Goal: Transaction & Acquisition: Book appointment/travel/reservation

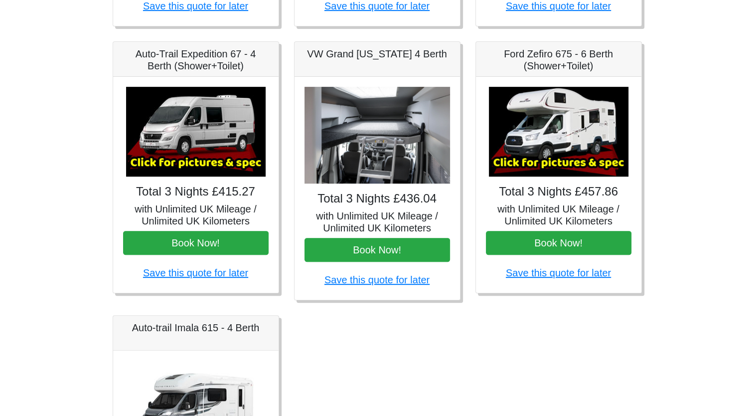
scroll to position [389, 0]
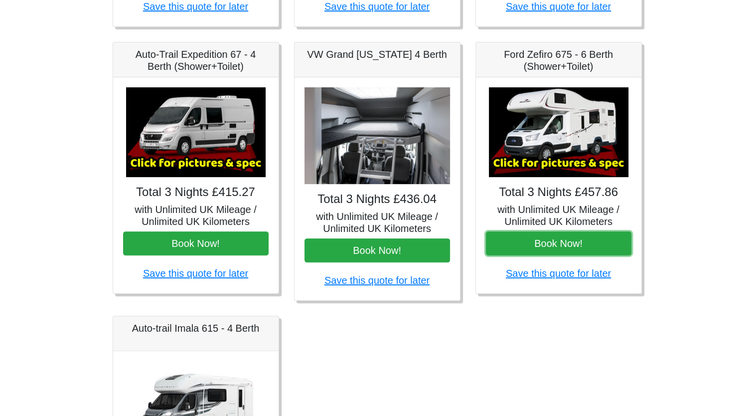
click at [562, 240] on button "Book Now!" at bounding box center [559, 243] width 146 height 24
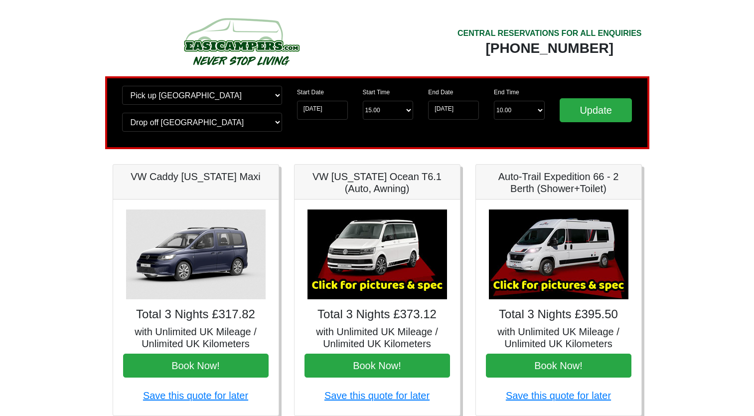
scroll to position [389, 0]
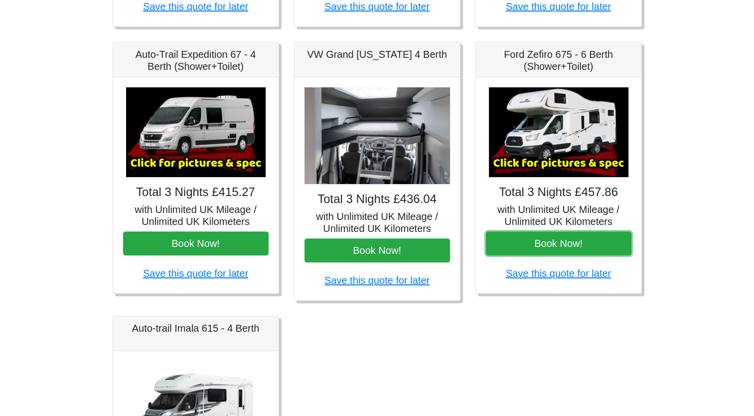
click at [551, 247] on button "Book Now!" at bounding box center [559, 243] width 146 height 24
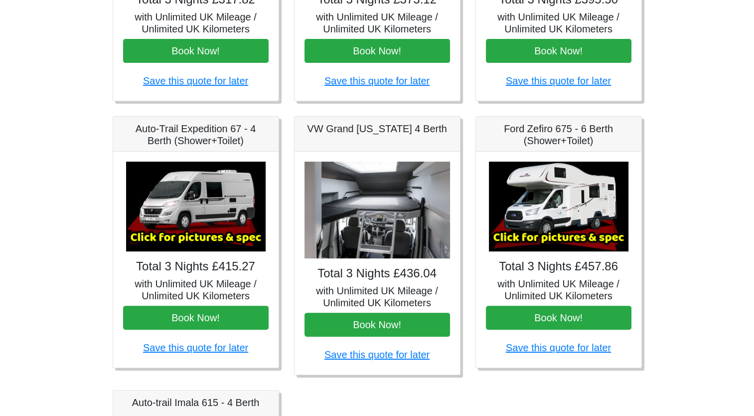
scroll to position [339, 0]
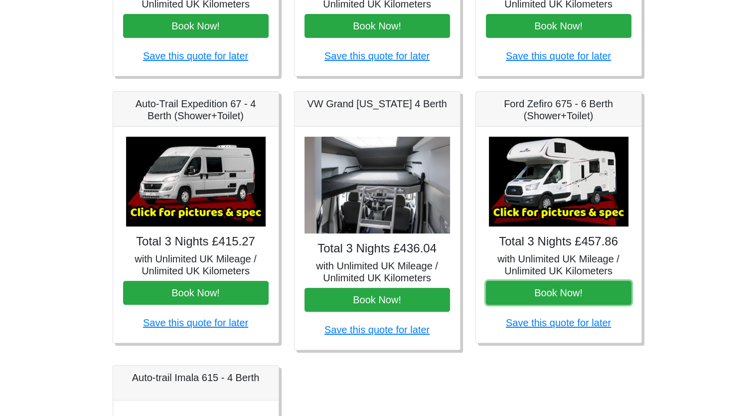
click at [552, 297] on button "Book Now!" at bounding box center [559, 293] width 146 height 24
click at [529, 294] on button "Book Now!" at bounding box center [559, 293] width 146 height 24
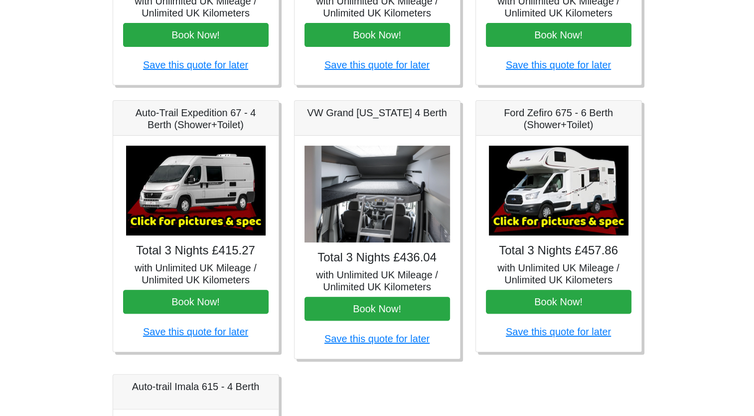
scroll to position [331, 0]
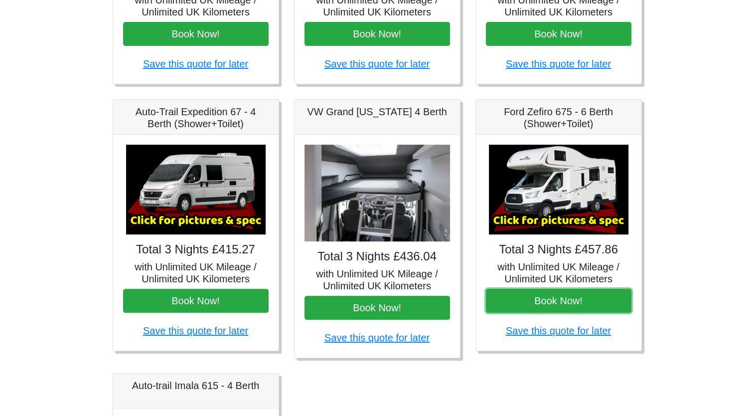
click at [590, 299] on button "Book Now!" at bounding box center [559, 301] width 146 height 24
click at [570, 193] on img at bounding box center [559, 190] width 140 height 90
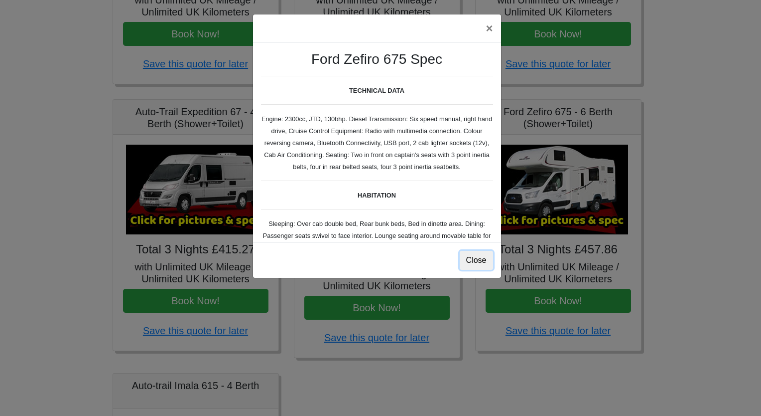
click at [481, 261] on button "Close" at bounding box center [476, 260] width 33 height 19
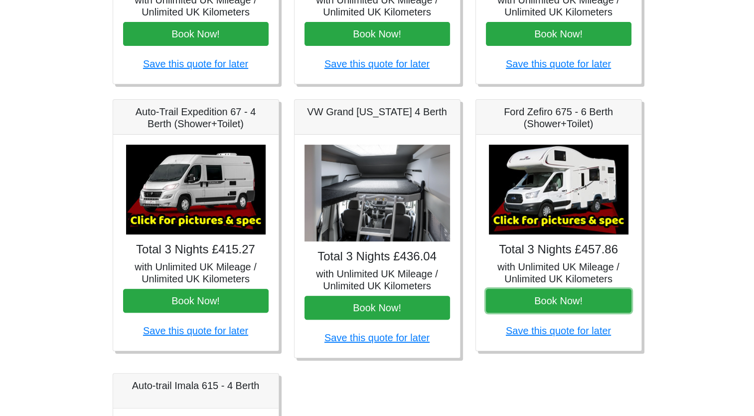
click at [548, 293] on button "Book Now!" at bounding box center [559, 301] width 146 height 24
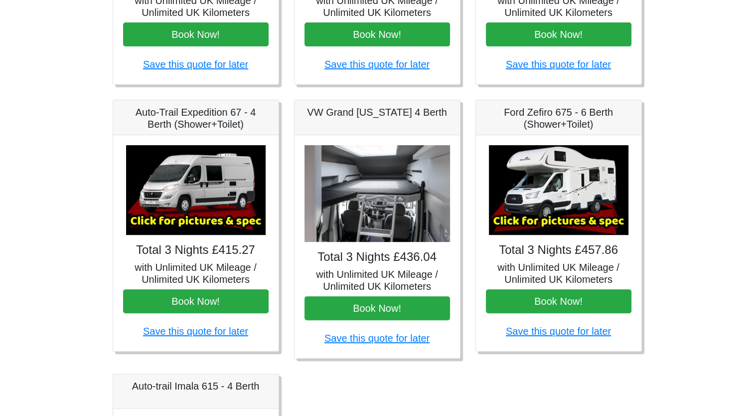
scroll to position [332, 0]
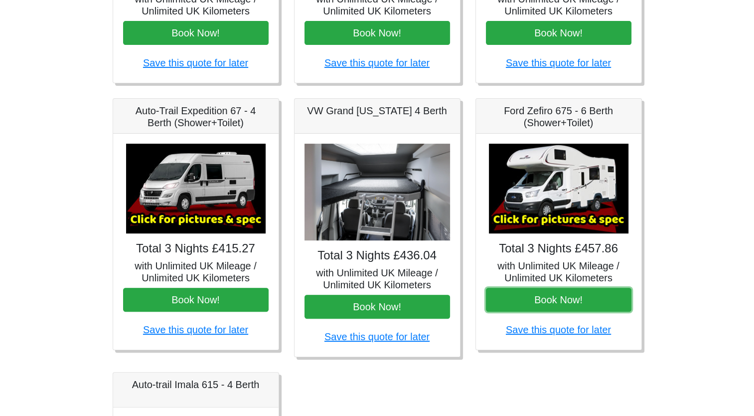
click at [568, 301] on button "Book Now!" at bounding box center [559, 300] width 146 height 24
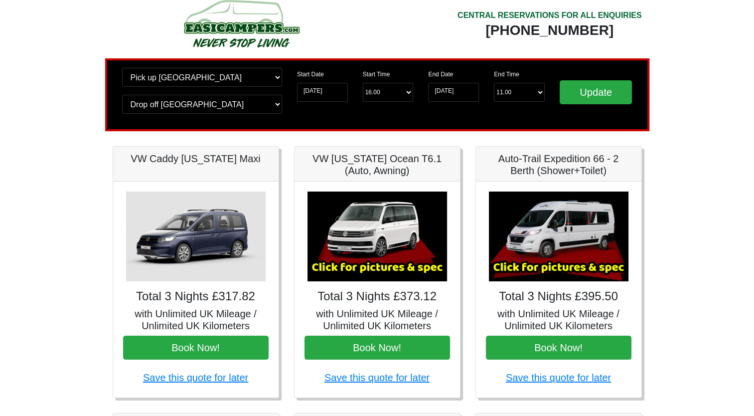
scroll to position [0, 0]
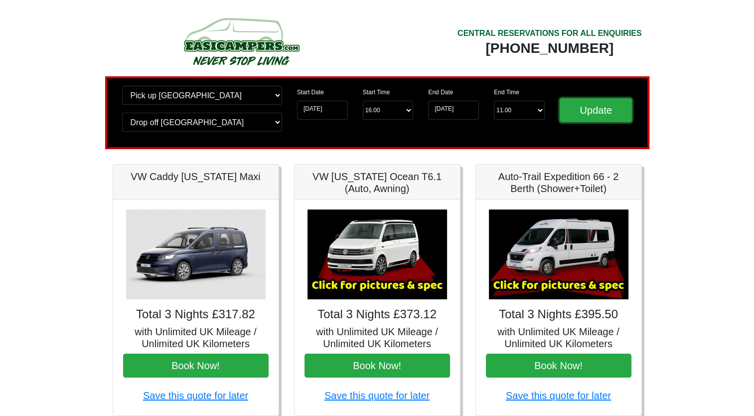
click at [602, 112] on input "Update" at bounding box center [596, 110] width 73 height 24
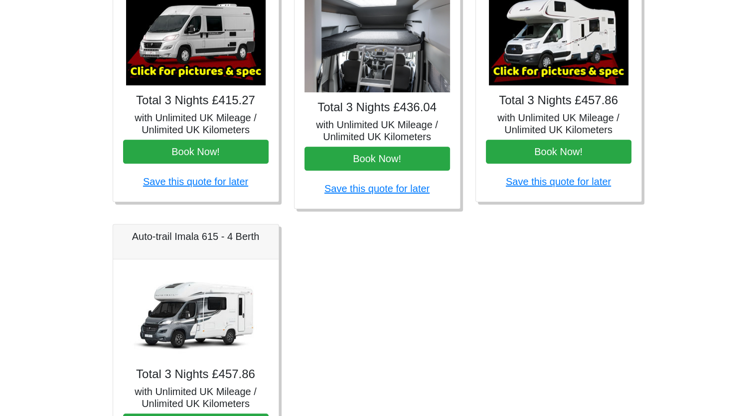
scroll to position [487, 0]
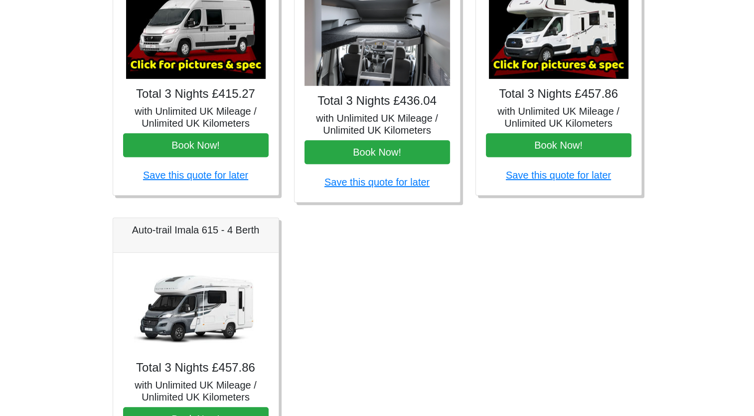
click at [597, 233] on div "Fiat 500 3DR Manual Total 3 Nights £121.50 with Unlimited UK Mileage / Unlimite…" at bounding box center [377, 80] width 544 height 807
click at [588, 144] on button "Book Now!" at bounding box center [559, 145] width 146 height 24
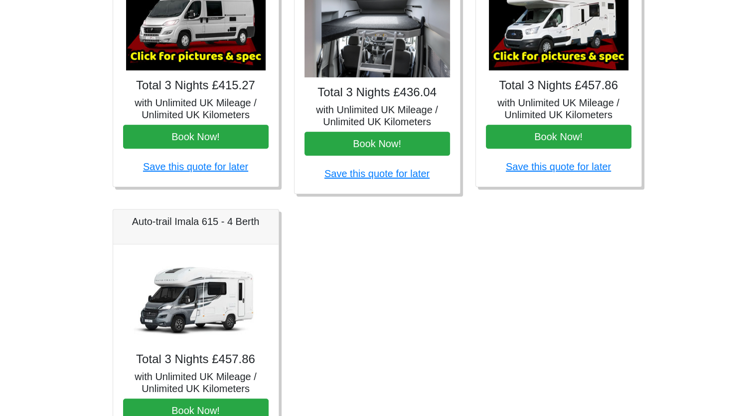
scroll to position [491, 0]
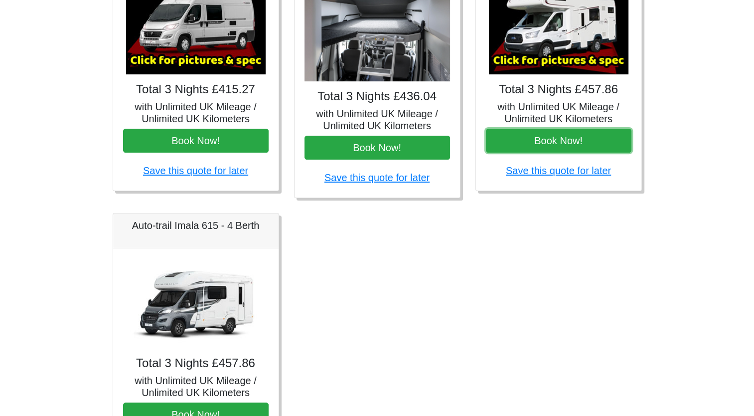
click at [541, 138] on button "Book Now!" at bounding box center [559, 141] width 146 height 24
click at [579, 142] on button "Book Now!" at bounding box center [559, 141] width 146 height 24
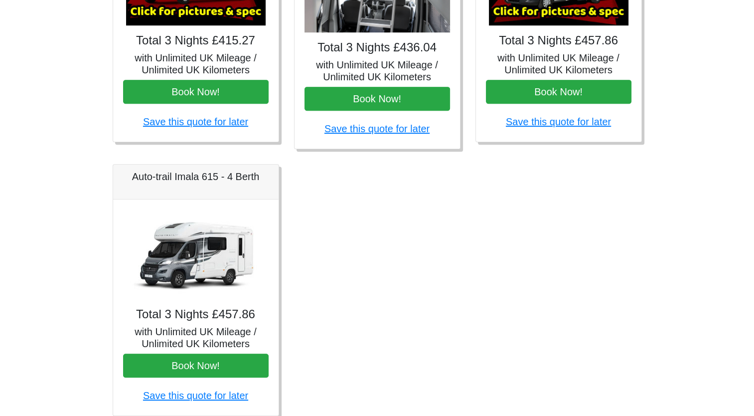
scroll to position [541, 0]
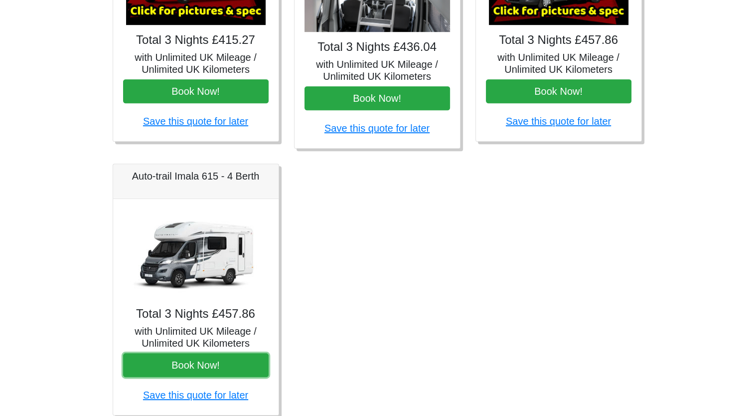
click at [199, 371] on button "Book Now!" at bounding box center [196, 365] width 146 height 24
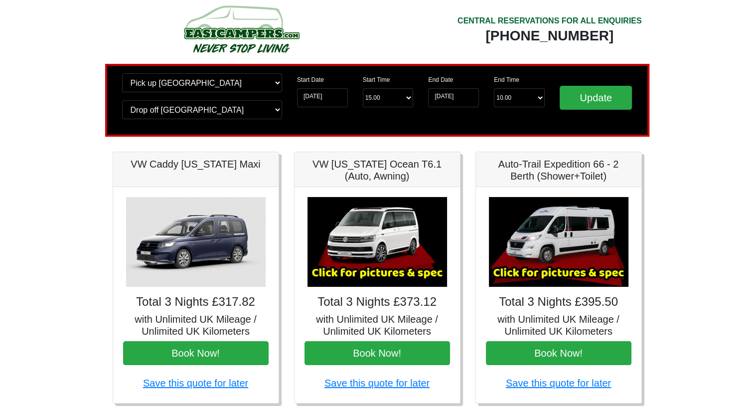
scroll to position [0, 0]
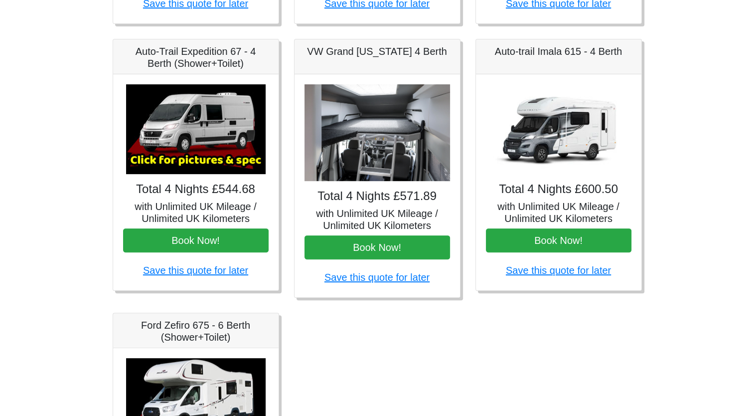
scroll to position [393, 0]
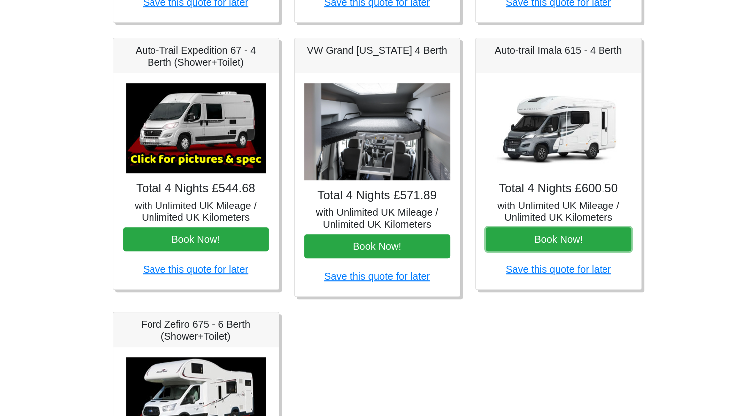
click at [587, 244] on button "Book Now!" at bounding box center [559, 239] width 146 height 24
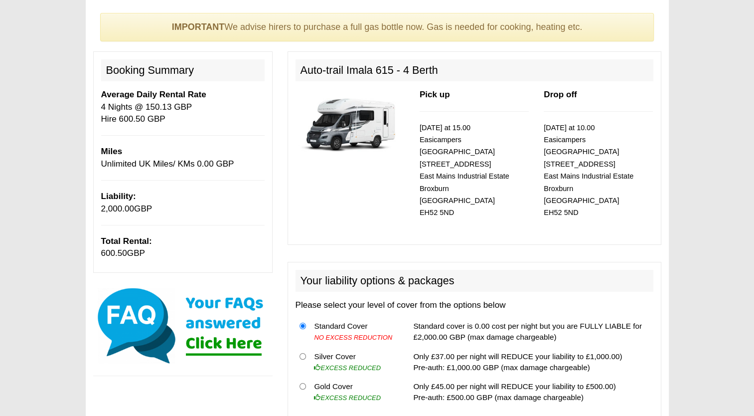
scroll to position [99, 0]
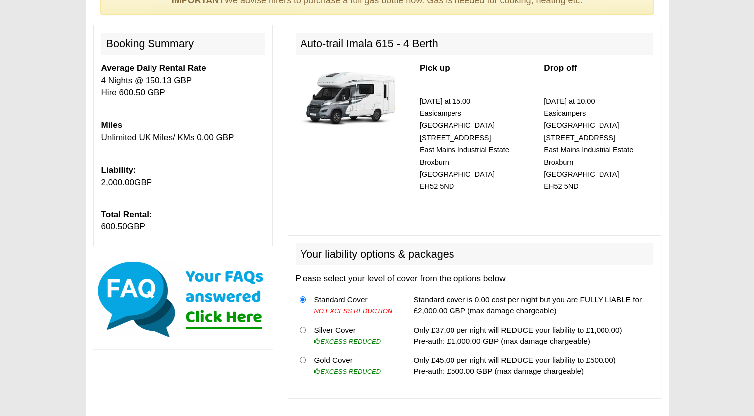
click at [580, 147] on p "13/10/2025 at 10.00 Easicampers Edinburgh 1 Drovers Road East Mains Industrial …" at bounding box center [598, 143] width 109 height 97
click at [592, 138] on small "13/10/2025 at 10.00 Easicampers Edinburgh 1 Drovers Road East Mains Industrial …" at bounding box center [589, 143] width 90 height 93
click at [588, 138] on small "13/10/2025 at 10.00 Easicampers Edinburgh 1 Drovers Road East Mains Industrial …" at bounding box center [589, 143] width 90 height 93
click at [587, 131] on p "13/10/2025 at 10.00 Easicampers Edinburgh 1 Drovers Road East Mains Industrial …" at bounding box center [598, 143] width 109 height 97
click at [585, 118] on p "13/10/2025 at 10.00 Easicampers Edinburgh 1 Drovers Road East Mains Industrial …" at bounding box center [598, 143] width 109 height 97
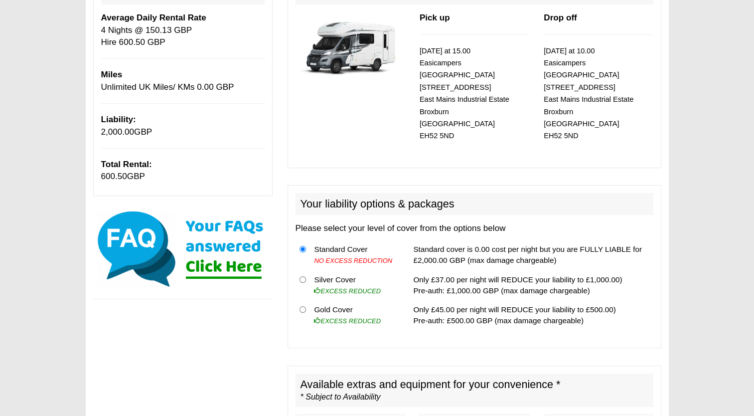
scroll to position [0, 0]
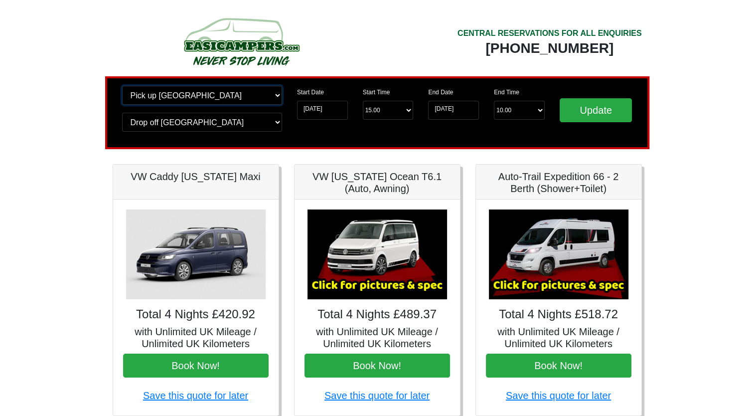
click at [255, 92] on select "Change pick up location? Pick up Edinburgh Birmingham Airport Blackburn Lancash…" at bounding box center [202, 95] width 160 height 19
select select "MAN"
click at [122, 86] on select "Change pick up location? Pick up Edinburgh Birmingham Airport Blackburn Lancash…" at bounding box center [202, 95] width 160 height 19
click at [213, 140] on div "Change pick up location? Pick up Edinburgh Birmingham Airport Blackburn Lancash…" at bounding box center [377, 112] width 544 height 73
click at [215, 130] on select "Change drop off location? Drop off Edinburgh Birmingham Airport Blackburn Lanca…" at bounding box center [202, 122] width 160 height 19
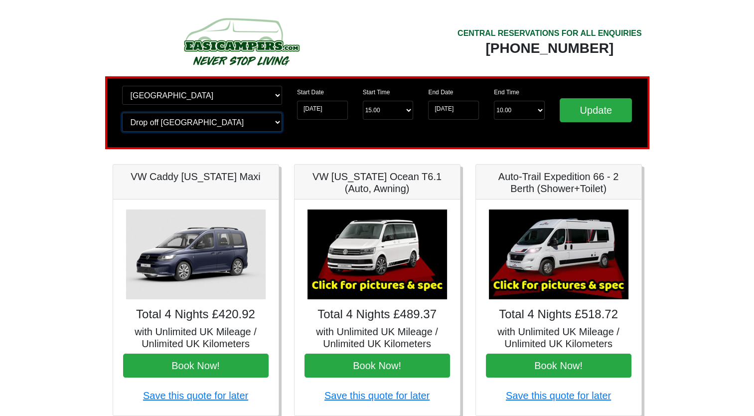
select select "MAN"
click at [122, 113] on select "Change drop off location? Drop off Edinburgh Birmingham Airport Blackburn Lanca…" at bounding box center [202, 122] width 160 height 19
click at [611, 119] on input "Update" at bounding box center [596, 110] width 73 height 24
click at [454, 112] on input "[DATE]" at bounding box center [453, 110] width 51 height 19
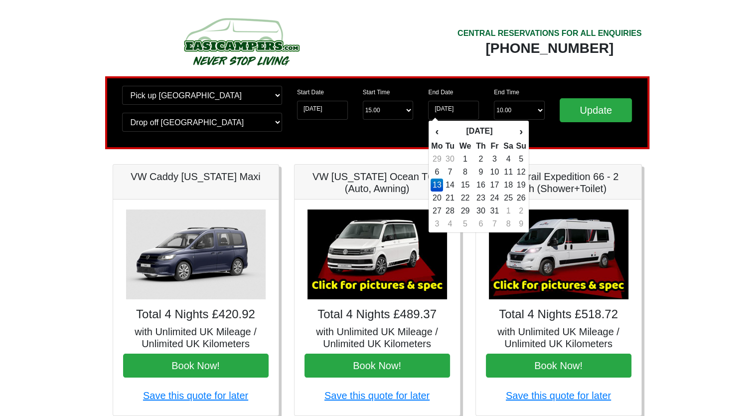
click at [521, 176] on td "12" at bounding box center [520, 171] width 11 height 13
type input "[DATE]"
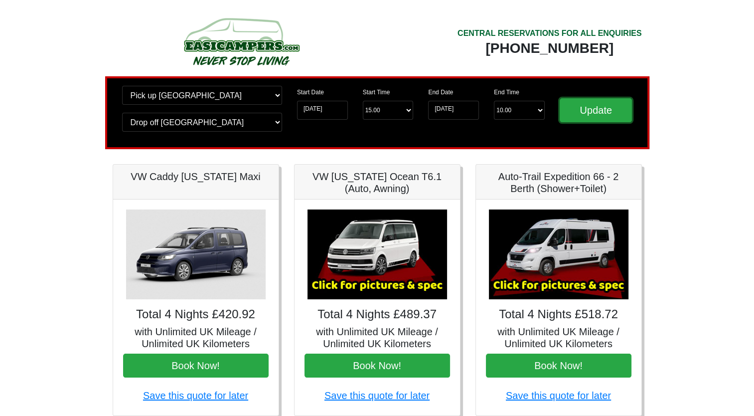
click at [609, 118] on input "Update" at bounding box center [596, 110] width 73 height 24
click at [528, 111] on select "End Time 10.00 -------- 08.00 am 09.00 am 10.00 am 11.00 am ([DATE] Only)" at bounding box center [519, 110] width 51 height 19
click at [494, 101] on select "End Time 10.00 -------- 08.00 am 09.00 am 10.00 am 11.00 am ([DATE] Only)" at bounding box center [519, 110] width 51 height 19
click at [609, 116] on input "Update" at bounding box center [596, 110] width 73 height 24
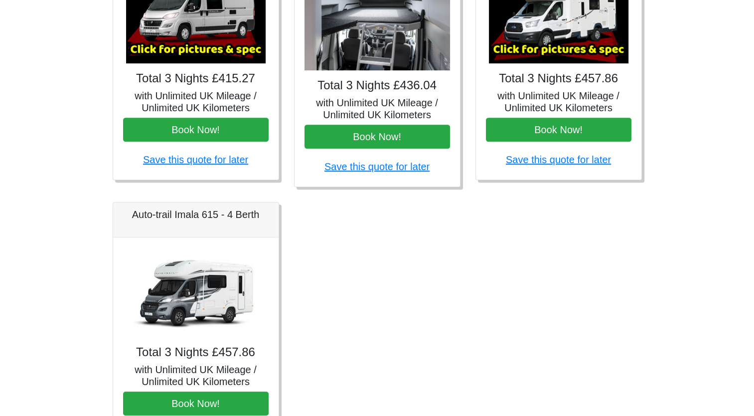
scroll to position [504, 0]
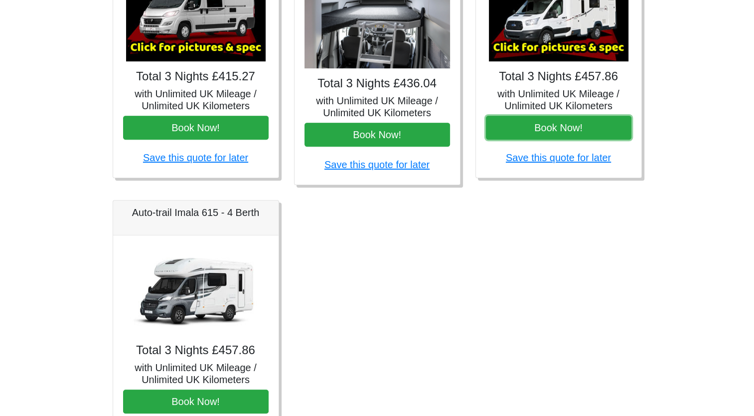
click at [590, 137] on button "Book Now!" at bounding box center [559, 128] width 146 height 24
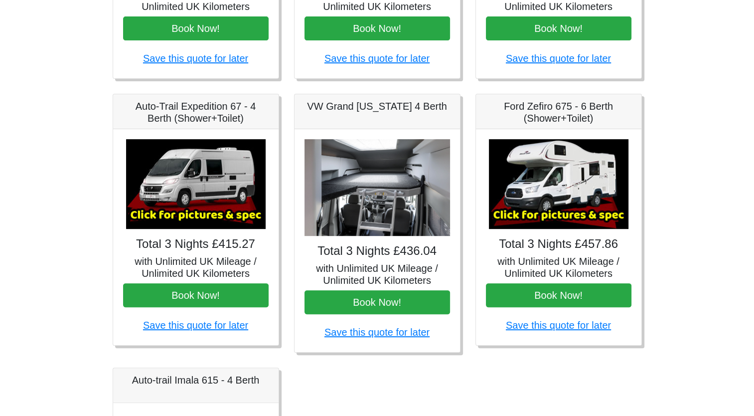
scroll to position [0, 0]
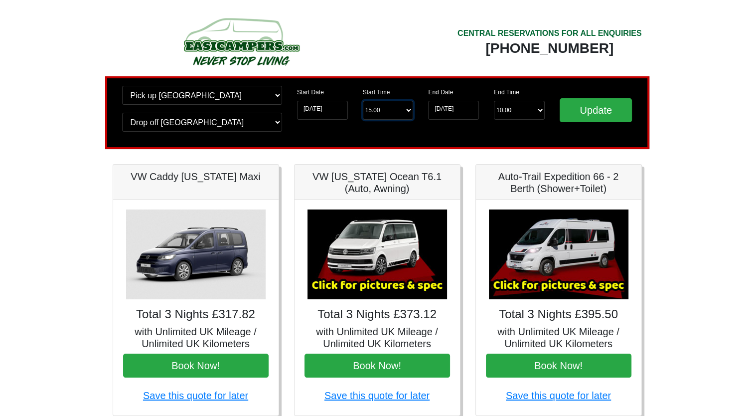
click at [394, 114] on select "Start Time 15.00 -------- 11.00 am (Saturday & Sunday Only) 12.00 pm (Saturday)…" at bounding box center [388, 110] width 51 height 19
select select "13.00"
click at [363, 101] on select "Start Time 15.00 -------- 11.00 am (Saturday & Sunday Only) 12.00 pm (Saturday)…" at bounding box center [388, 110] width 51 height 19
click at [517, 109] on select "End Time 10.00 -------- 08.00 am 09.00 am 10.00 am 11.00 am (Sunday Only)" at bounding box center [519, 110] width 51 height 19
select select "11.00"
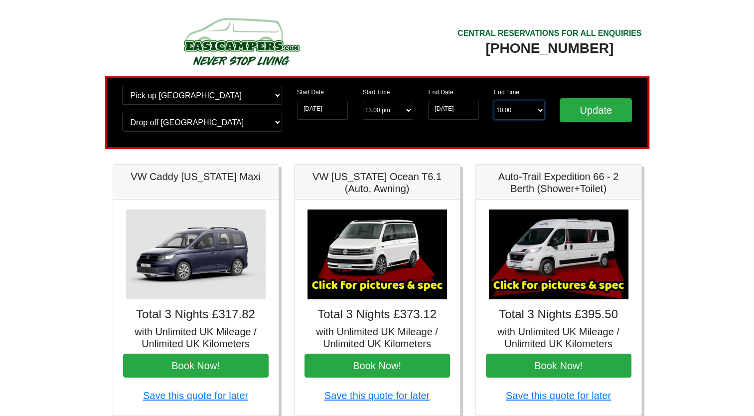
click at [494, 101] on select "End Time 10.00 -------- 08.00 am 09.00 am 10.00 am 11.00 am (Sunday Only)" at bounding box center [519, 110] width 51 height 19
click at [526, 112] on select "End Time 10.00 -------- 08.00 am 09.00 am 10.00 am 11.00 am (Sunday Only)" at bounding box center [519, 110] width 51 height 19
click at [494, 101] on select "End Time 10.00 -------- 08.00 am 09.00 am 10.00 am 11.00 am (Sunday Only)" at bounding box center [519, 110] width 51 height 19
click at [599, 111] on input "Update" at bounding box center [596, 110] width 73 height 24
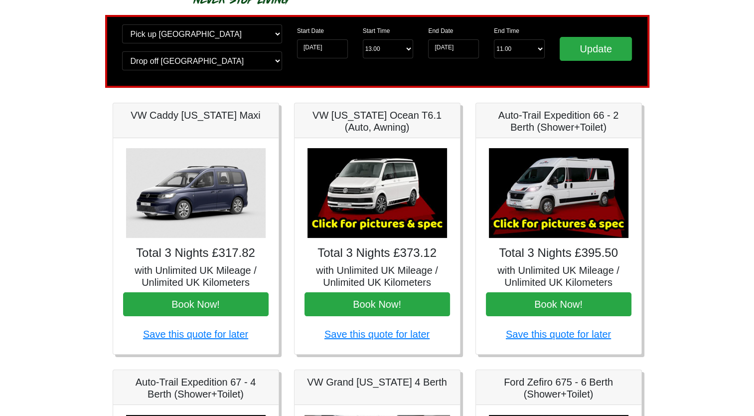
scroll to position [66, 0]
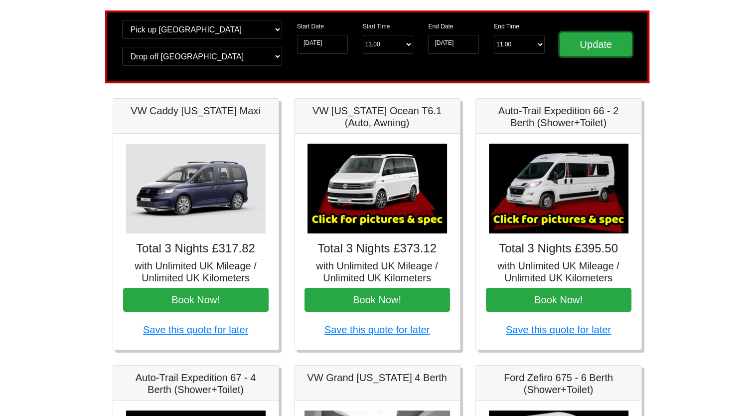
click at [614, 40] on input "Update" at bounding box center [596, 44] width 73 height 24
click at [610, 48] on input "Update" at bounding box center [596, 44] width 73 height 24
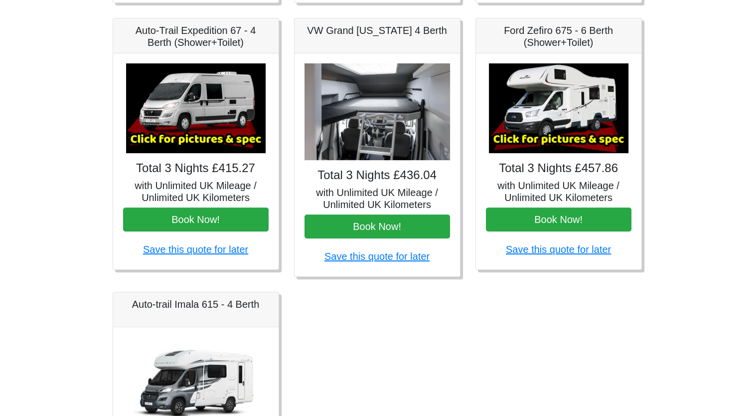
scroll to position [415, 0]
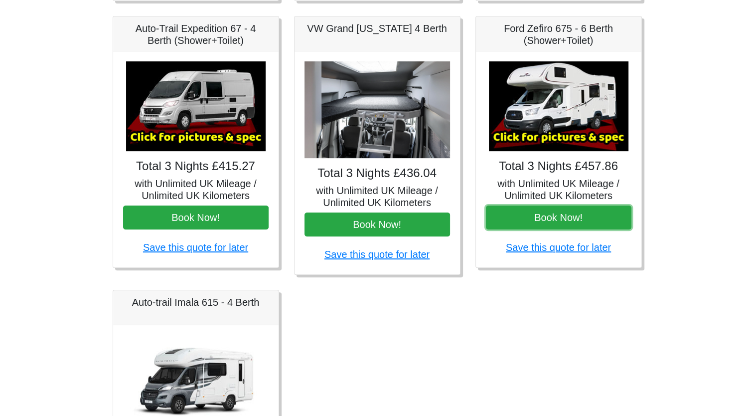
click at [552, 217] on button "Book Now!" at bounding box center [559, 217] width 146 height 24
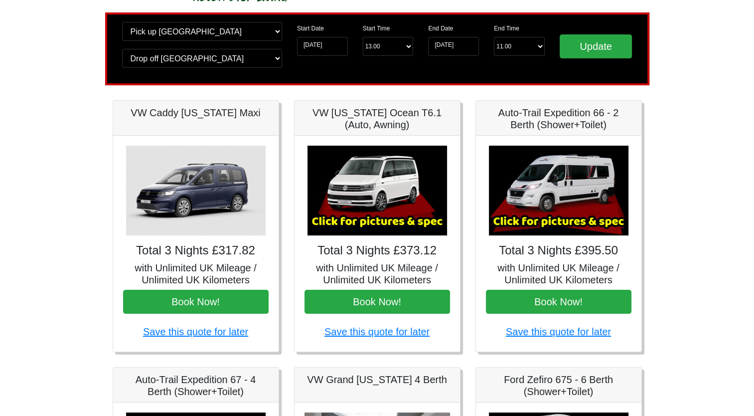
scroll to position [0, 0]
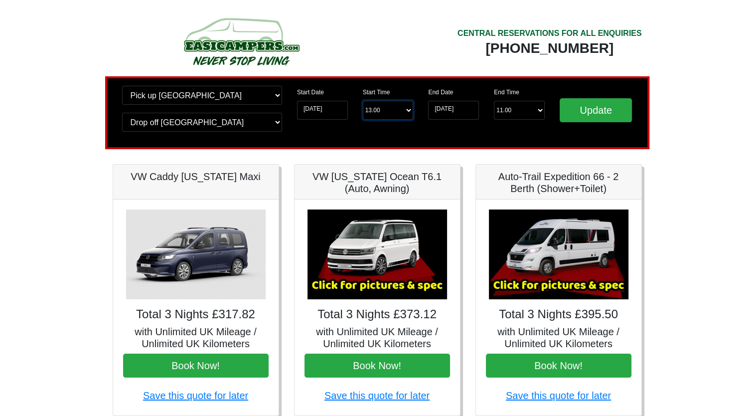
click at [384, 117] on select "Start Time 13.00 -------- 11.00 am ([DATE] & [DATE] Only) 12.00 pm ([DATE]) 13.…" at bounding box center [388, 110] width 51 height 19
click at [383, 245] on img at bounding box center [377, 254] width 140 height 90
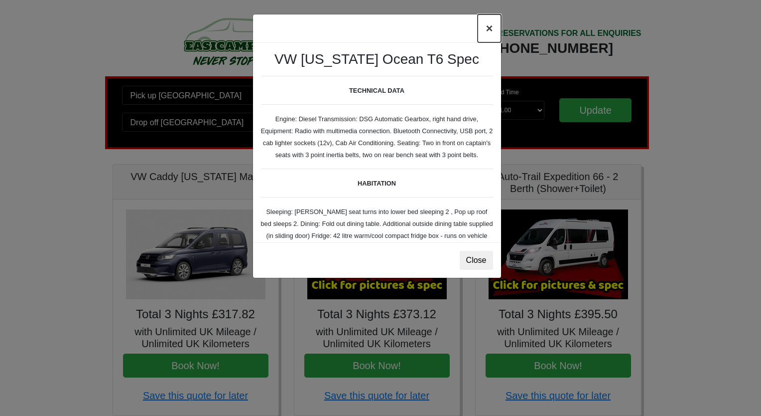
click at [489, 25] on button "×" at bounding box center [489, 28] width 23 height 28
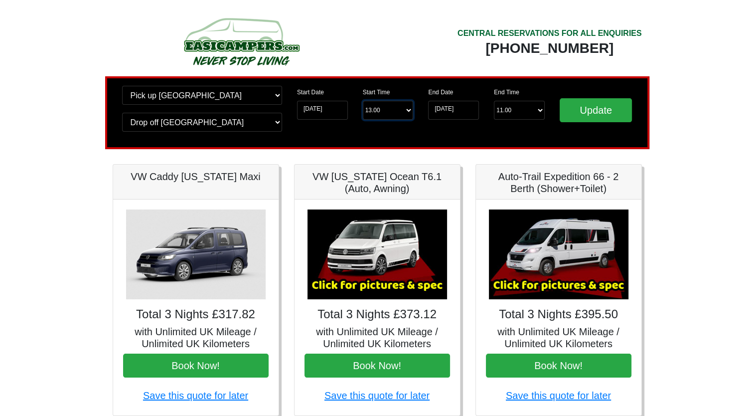
click at [393, 116] on select "Start Time 13.00 -------- 11.00 am ([DATE] & [DATE] Only) 12.00 pm ([DATE]) 13.…" at bounding box center [388, 110] width 51 height 19
select select "17.00"
click at [363, 101] on select "Start Time 13.00 -------- 11.00 am ([DATE] & [DATE] Only) 12.00 pm ([DATE]) 13.…" at bounding box center [388, 110] width 51 height 19
click at [598, 113] on input "Update" at bounding box center [596, 110] width 73 height 24
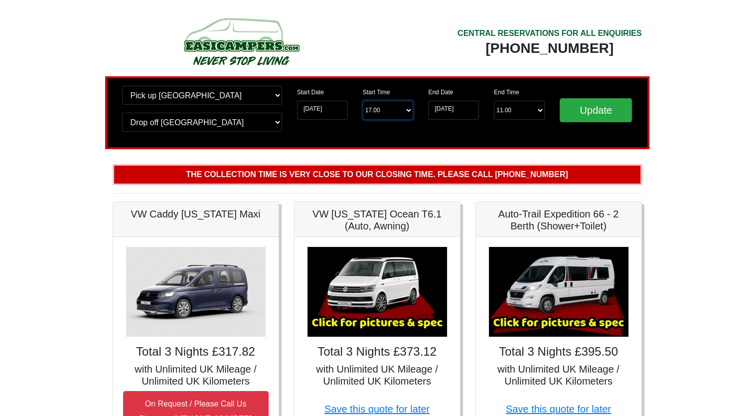
click at [389, 118] on select "Start Time 17.00 -------- 11.00 am (Saturday & Sunday Only) 12.00 pm (Saturday)…" at bounding box center [388, 110] width 51 height 19
click at [363, 101] on select "Start Time 17.00 -------- 11.00 am (Saturday & Sunday Only) 12.00 pm (Saturday)…" at bounding box center [388, 110] width 51 height 19
click at [404, 112] on select "Start Time 17.00 -------- 11.00 am (Saturday & Sunday Only) 12.00 pm (Saturday)…" at bounding box center [388, 110] width 51 height 19
select select "14.00"
click at [363, 101] on select "Start Time 17.00 -------- 11.00 am (Saturday & Sunday Only) 12.00 pm (Saturday)…" at bounding box center [388, 110] width 51 height 19
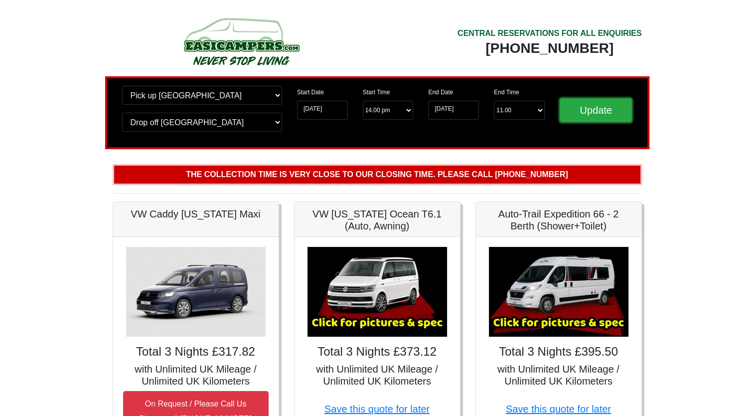
click at [596, 122] on input "Update" at bounding box center [596, 110] width 73 height 24
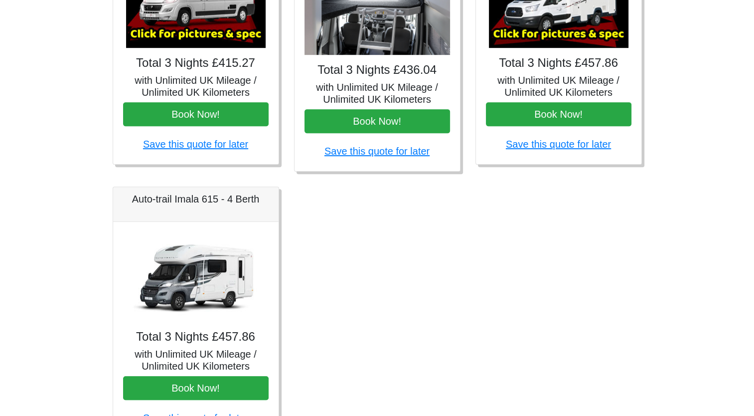
click at [510, 257] on div "Fiat 500 3DR Manual Total 3 Nights £121.50 with Unlimited UK Mileage / Unlimite…" at bounding box center [377, 49] width 544 height 807
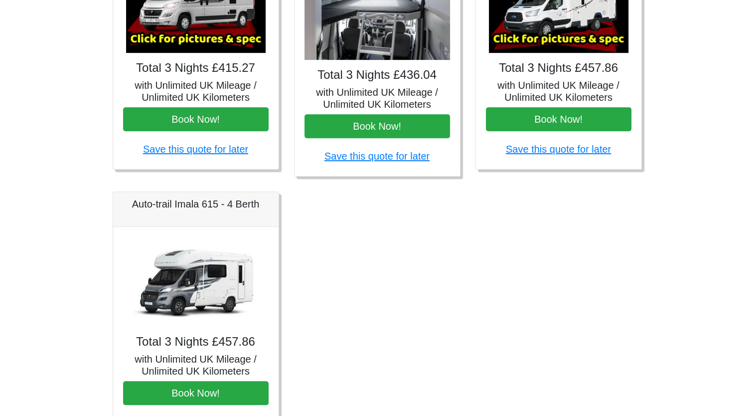
scroll to position [505, 0]
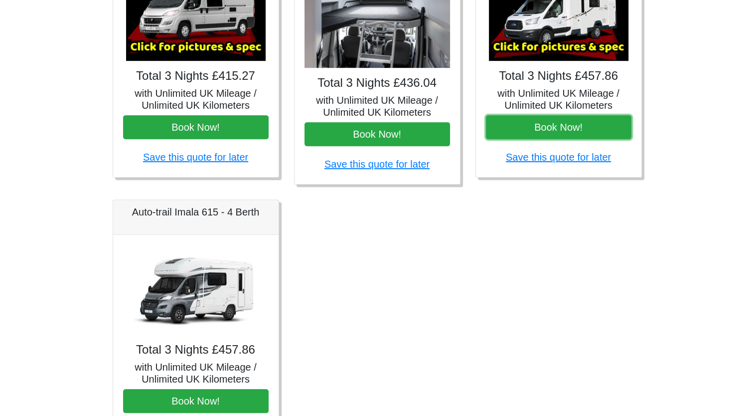
click at [539, 134] on button "Book Now!" at bounding box center [559, 127] width 146 height 24
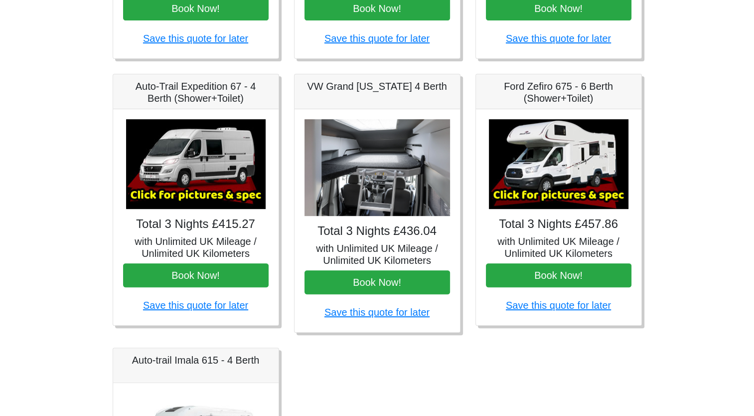
scroll to position [0, 0]
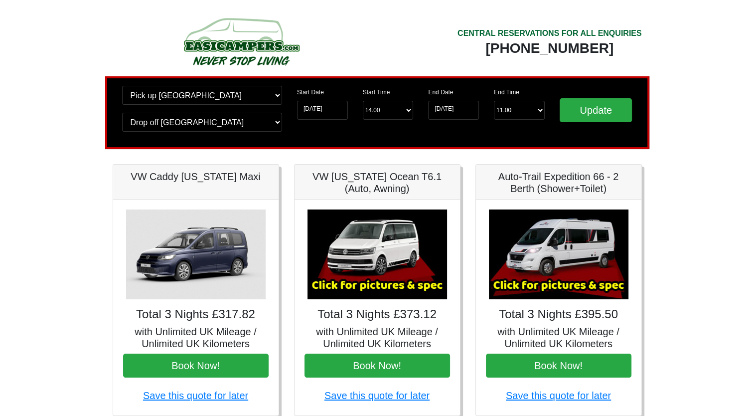
click at [231, 43] on img at bounding box center [241, 41] width 189 height 55
click at [249, 61] on img at bounding box center [241, 41] width 189 height 55
click at [237, 36] on img at bounding box center [241, 41] width 189 height 55
click at [245, 57] on img at bounding box center [241, 41] width 189 height 55
